Goal: Task Accomplishment & Management: Manage account settings

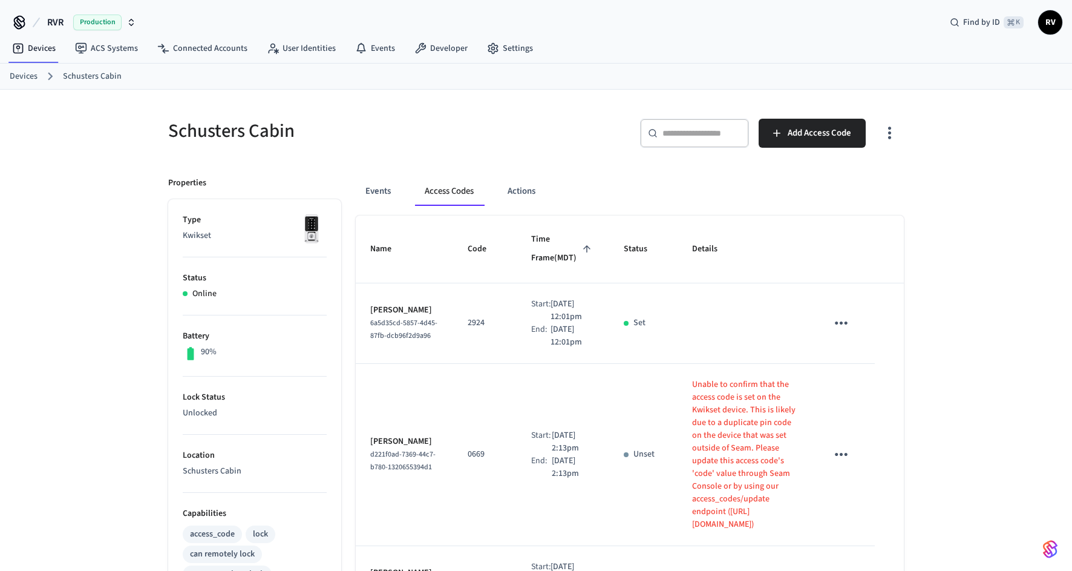
click at [21, 77] on link "Devices" at bounding box center [24, 76] width 28 height 13
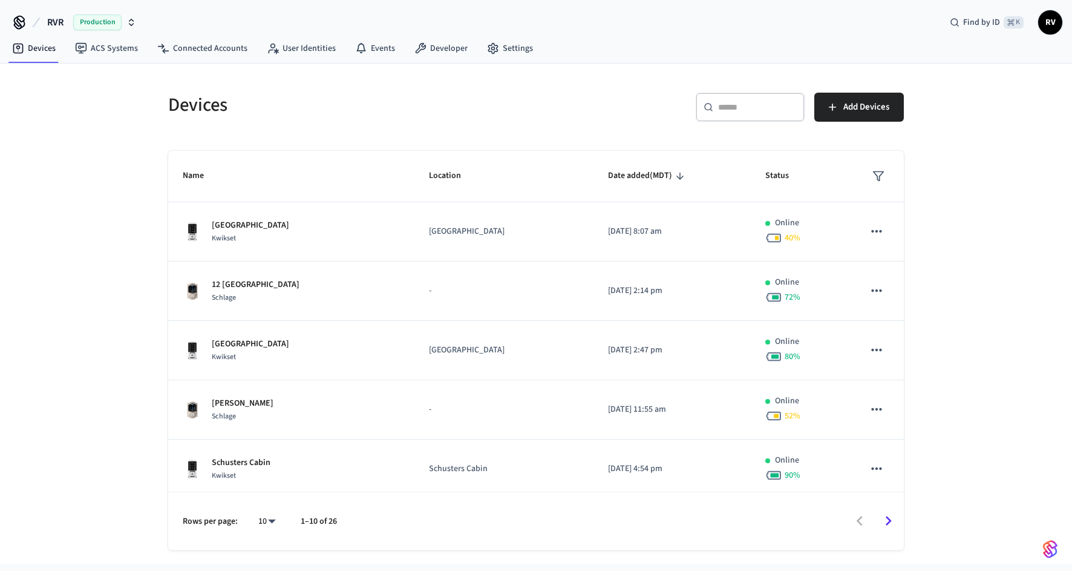
click at [757, 119] on div "​ ​" at bounding box center [750, 107] width 109 height 29
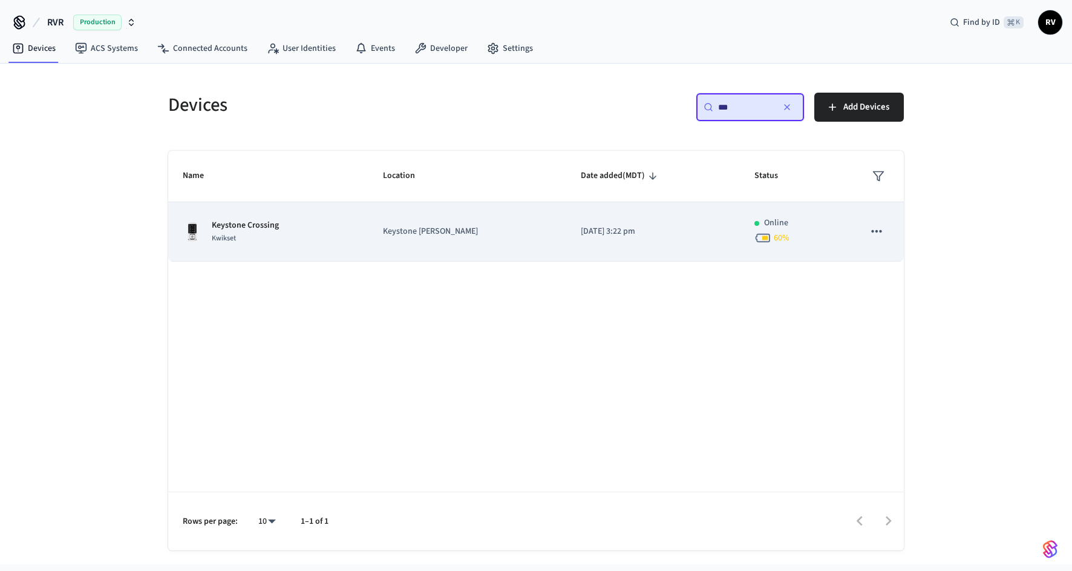
type input "***"
click at [354, 240] on div "Keystone Crossing Kwikset" at bounding box center [268, 231] width 171 height 25
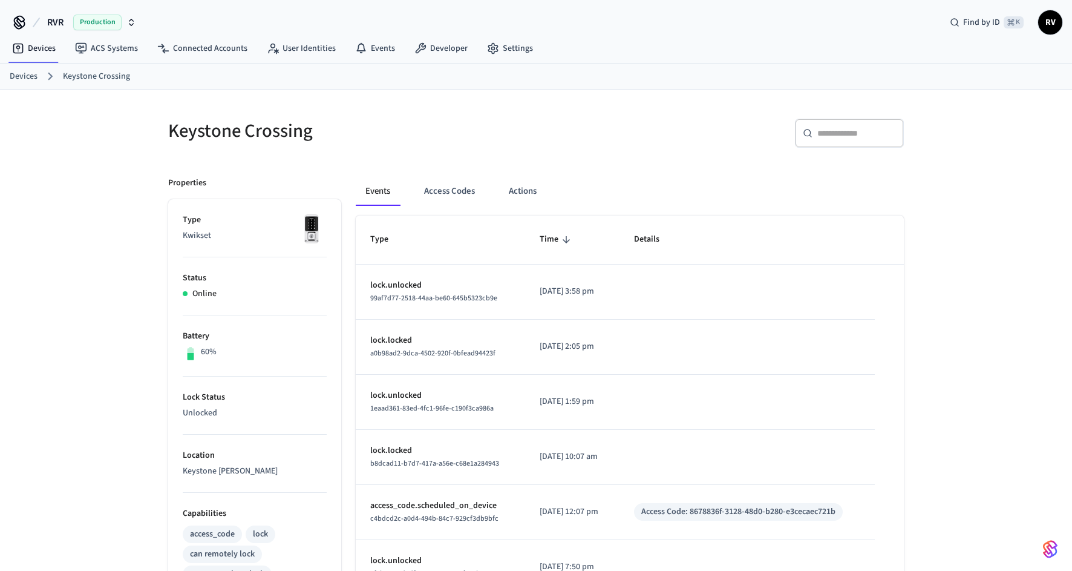
click at [432, 212] on div "Events Access Codes Actions" at bounding box center [630, 196] width 548 height 39
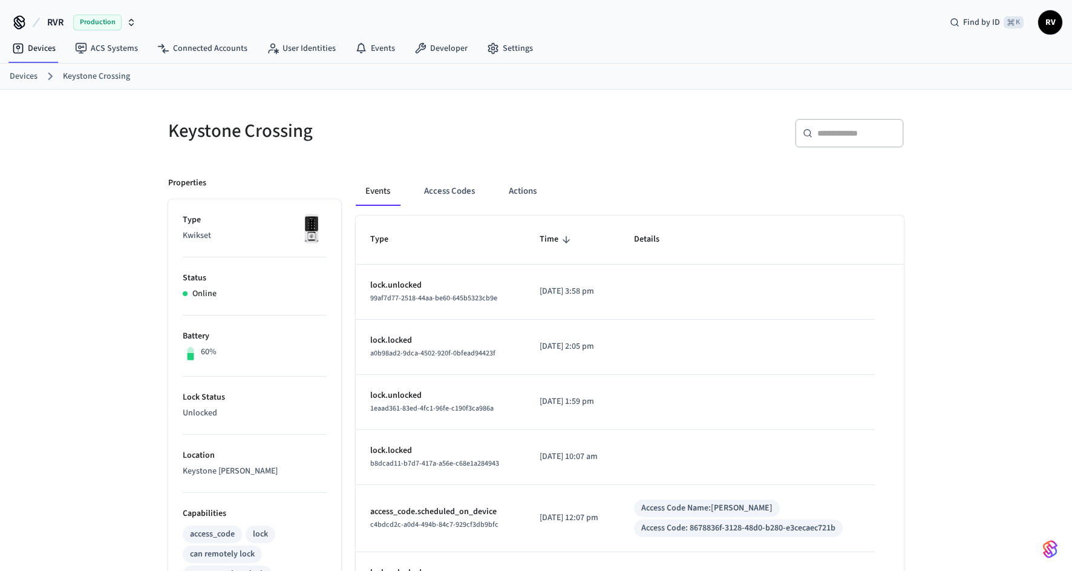
click at [457, 205] on div "Events Access Codes Actions" at bounding box center [630, 196] width 548 height 39
click at [455, 195] on button "Access Codes" at bounding box center [449, 191] width 70 height 29
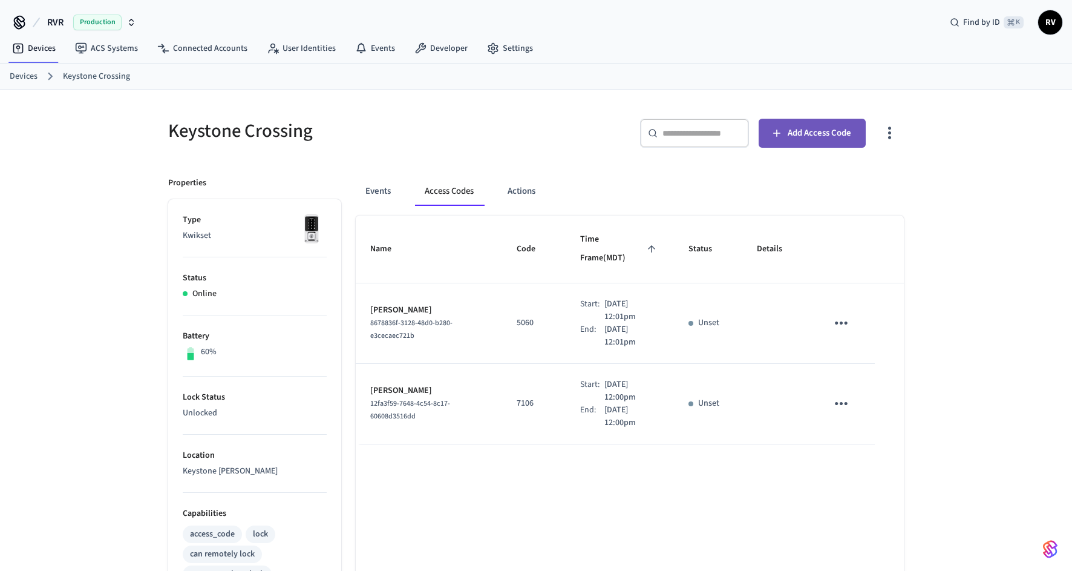
click at [789, 137] on span "Add Access Code" at bounding box center [820, 133] width 64 height 16
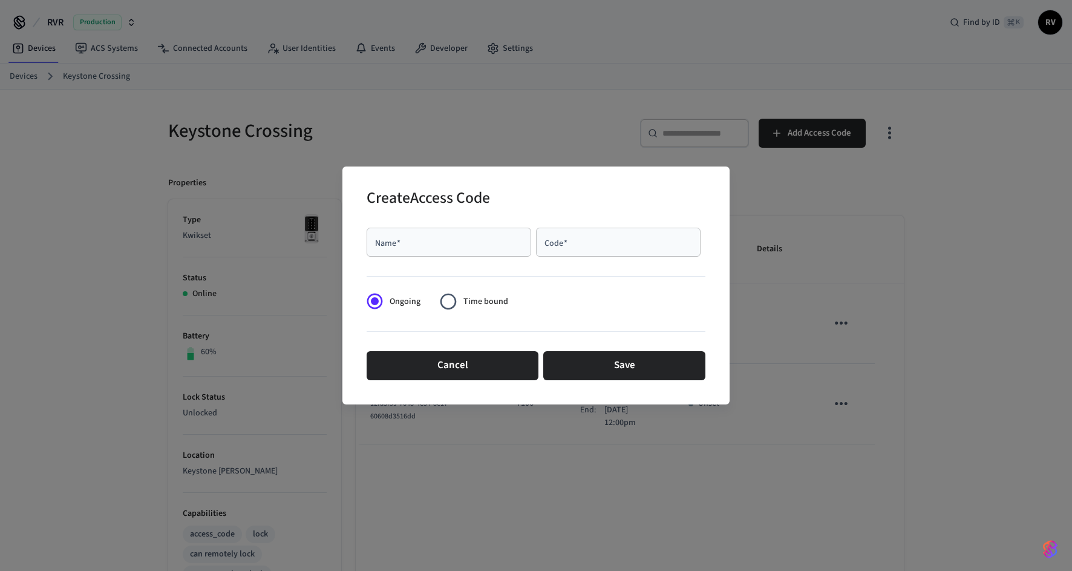
click at [404, 238] on input "Name   *" at bounding box center [449, 242] width 150 height 12
type input "**********"
type input "****"
click at [486, 303] on span "Time bound" at bounding box center [485, 301] width 45 height 13
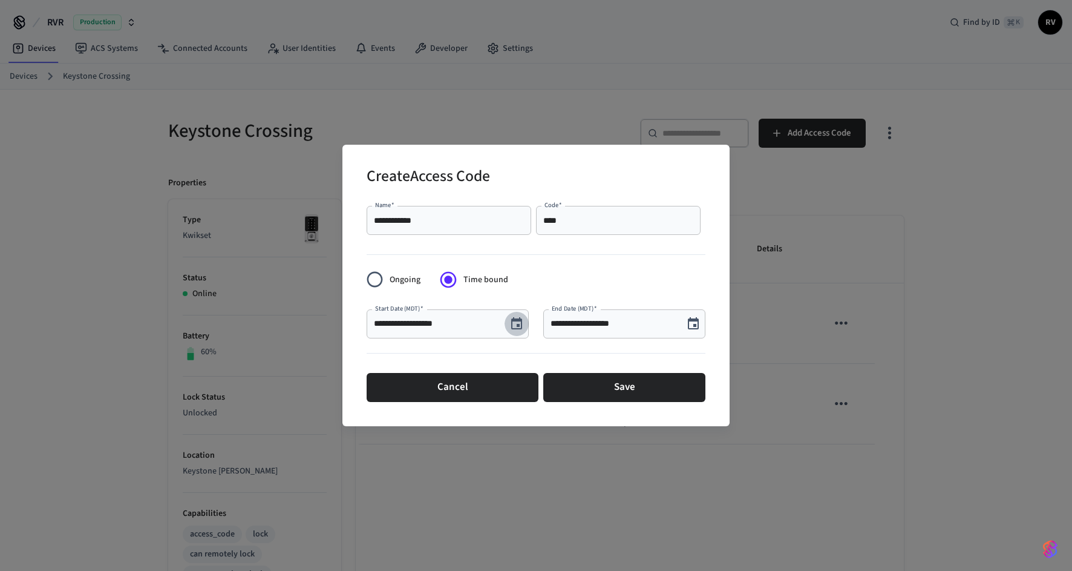
click at [515, 320] on icon "Choose date, selected date is Aug 25, 2025" at bounding box center [516, 323] width 11 height 12
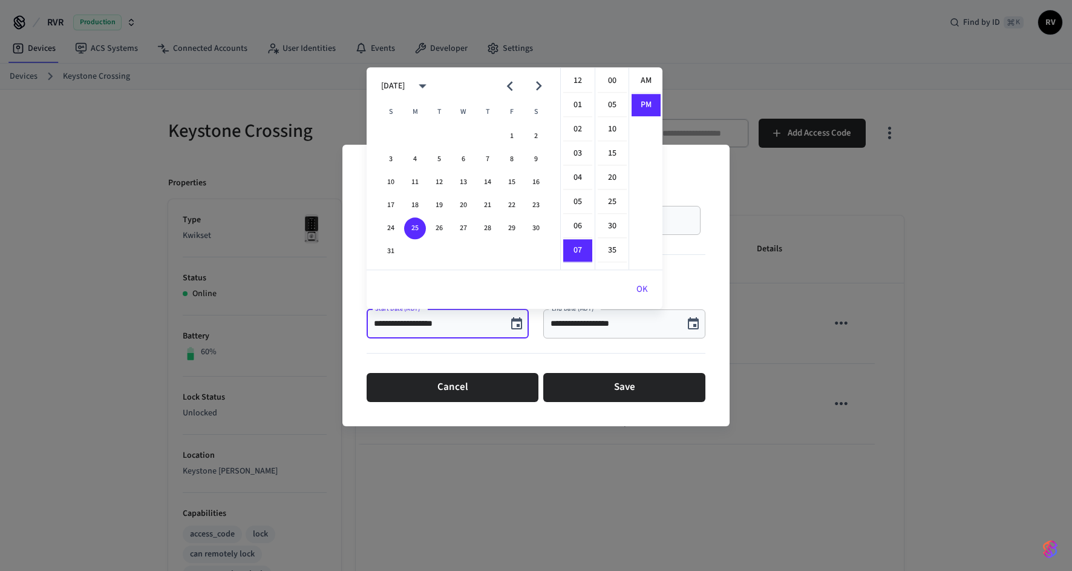
scroll to position [22, 0]
click at [531, 87] on icon "Next month" at bounding box center [538, 86] width 19 height 19
click at [397, 203] on button "21" at bounding box center [391, 205] width 22 height 22
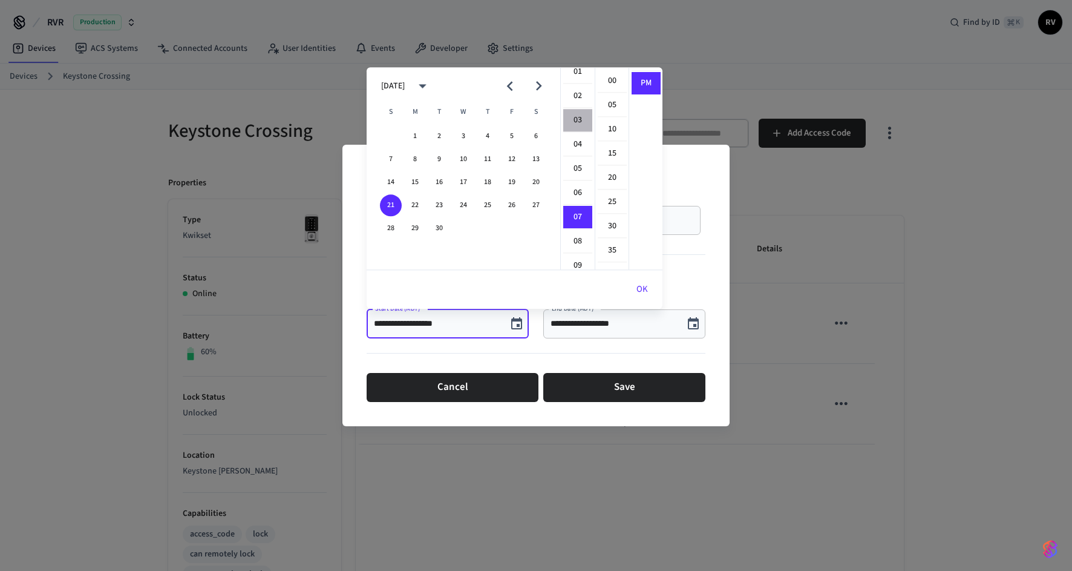
click at [580, 115] on li "03" at bounding box center [577, 120] width 29 height 23
type input "**********"
click at [655, 290] on button "OK" at bounding box center [642, 289] width 41 height 29
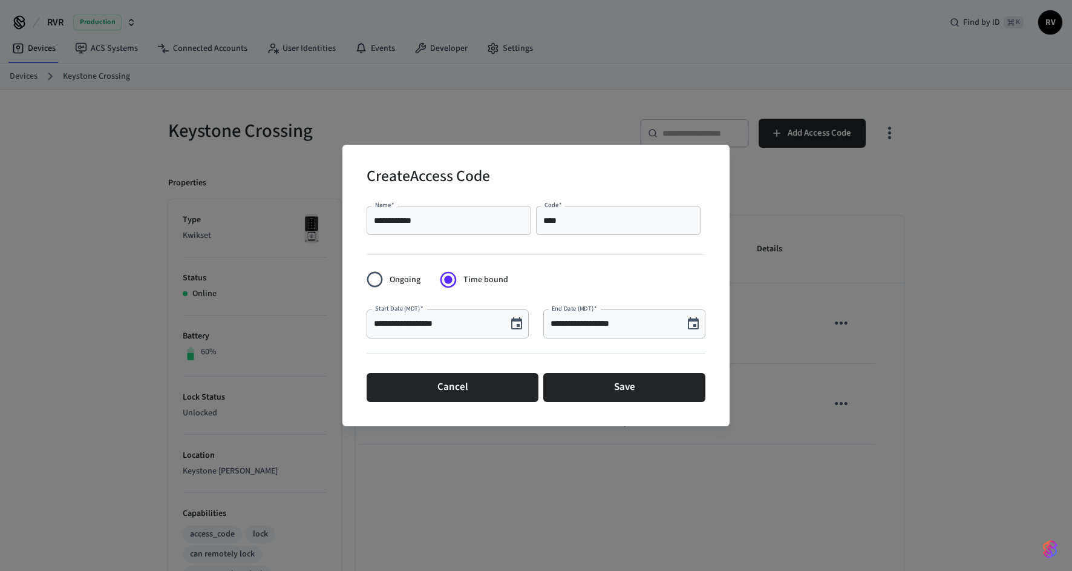
click at [689, 333] on button "Choose date, selected date is Aug 25, 2025" at bounding box center [693, 324] width 24 height 24
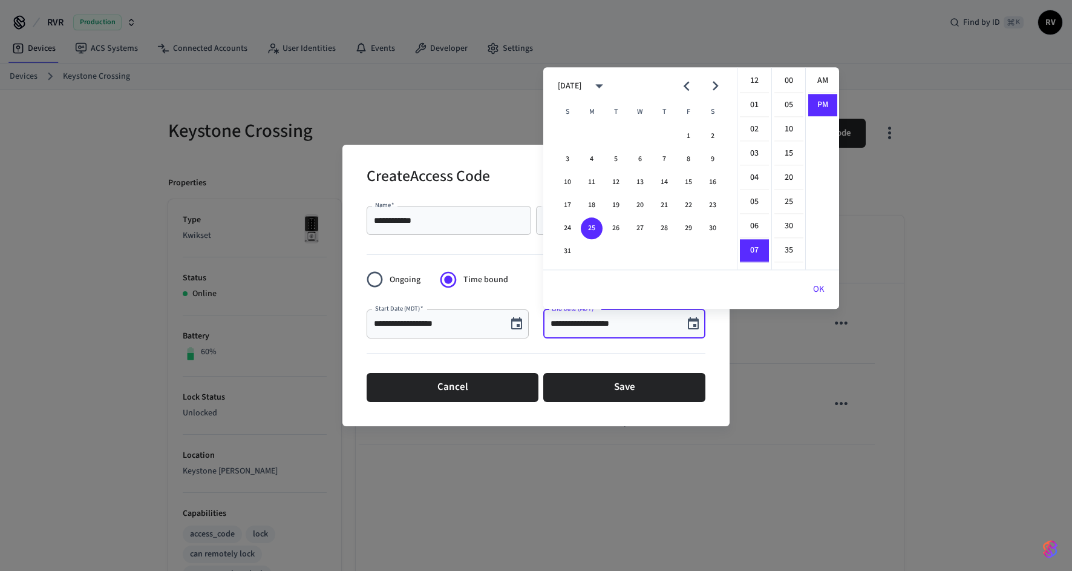
scroll to position [22, 0]
click at [711, 84] on icon "Next month" at bounding box center [715, 86] width 19 height 19
click at [686, 203] on button "26" at bounding box center [689, 205] width 22 height 22
type input "**********"
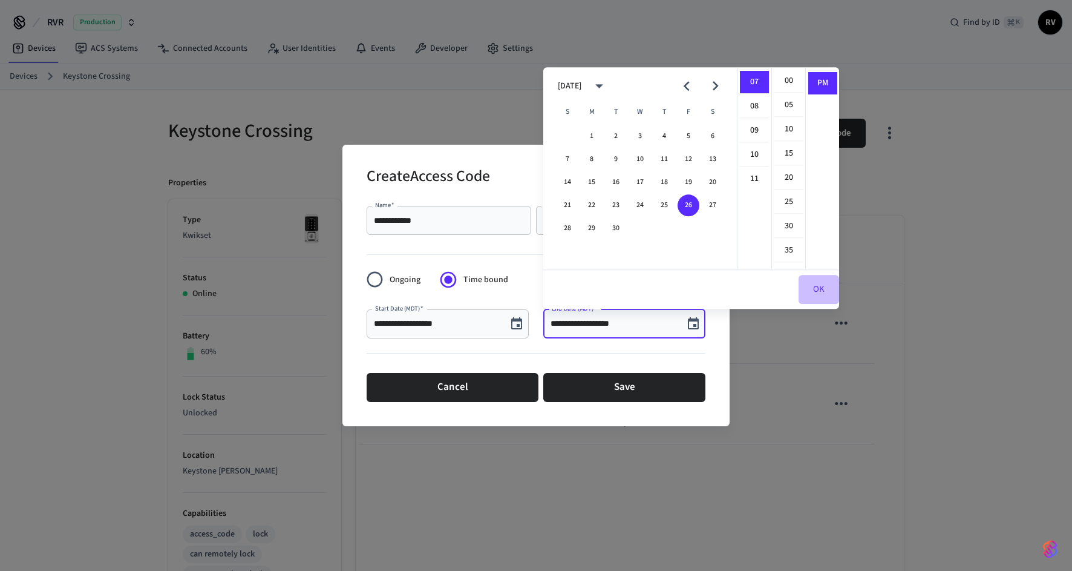
click at [808, 287] on button "OK" at bounding box center [819, 289] width 41 height 29
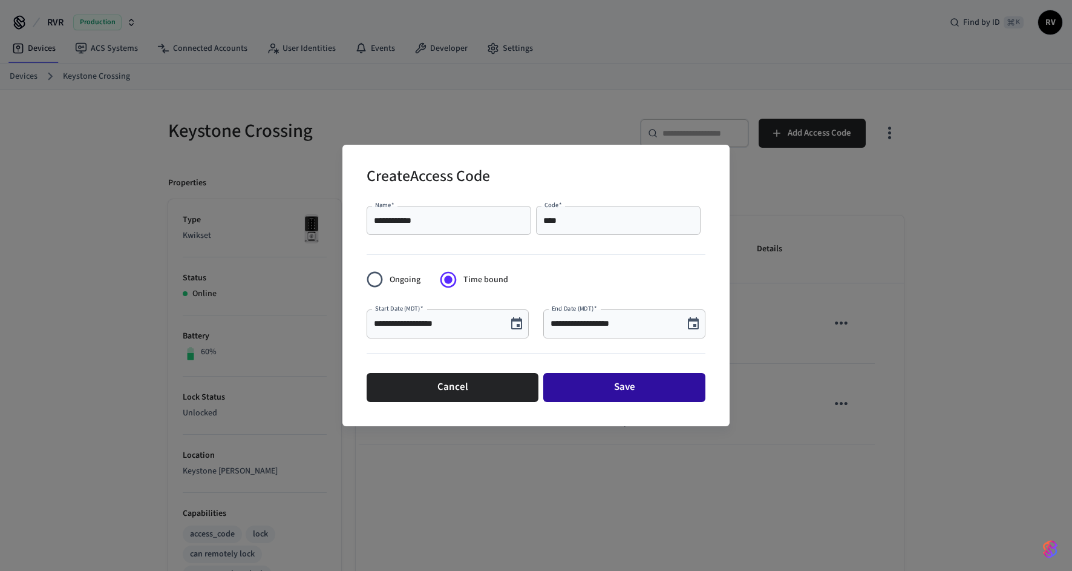
click at [670, 384] on button "Save" at bounding box center [624, 387] width 162 height 29
